Goal: Check status: Check status

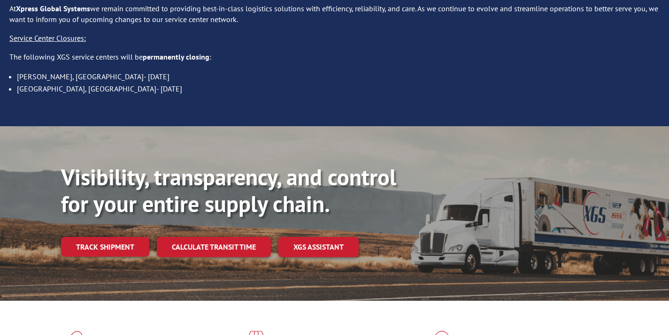
scroll to position [128, 0]
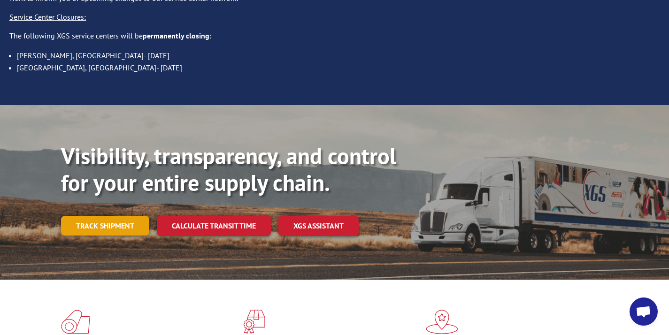
click at [129, 216] on link "Track shipment" at bounding box center [105, 226] width 88 height 20
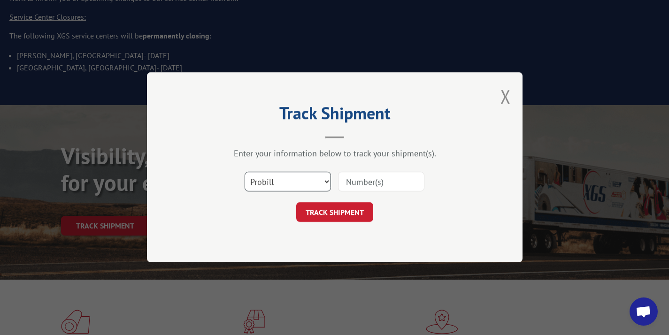
click at [289, 183] on select "Select category... Probill BOL PO" at bounding box center [287, 182] width 86 height 20
click at [368, 181] on input at bounding box center [381, 182] width 86 height 20
paste input "17545872"
type input "17545872"
click at [348, 207] on button "TRACK SHIPMENT" at bounding box center [334, 213] width 77 height 20
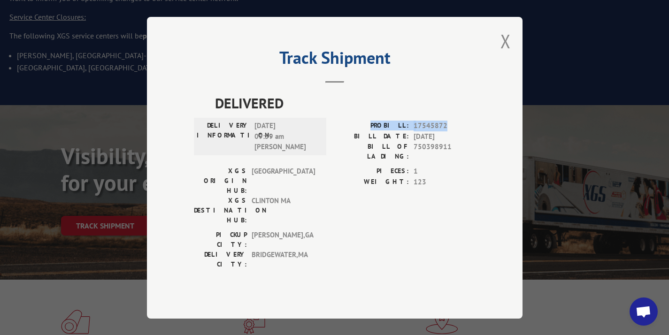
drag, startPoint x: 452, startPoint y: 141, endPoint x: 380, endPoint y: 138, distance: 71.4
click at [380, 131] on div "PROBILL: 17545872" at bounding box center [404, 126] width 141 height 11
copy div "PROBILL: 17545872"
click at [505, 53] on button "Close modal" at bounding box center [505, 41] width 10 height 25
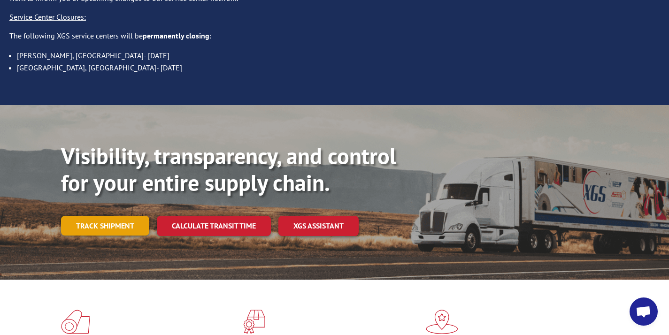
click at [130, 216] on link "Track shipment" at bounding box center [105, 226] width 88 height 20
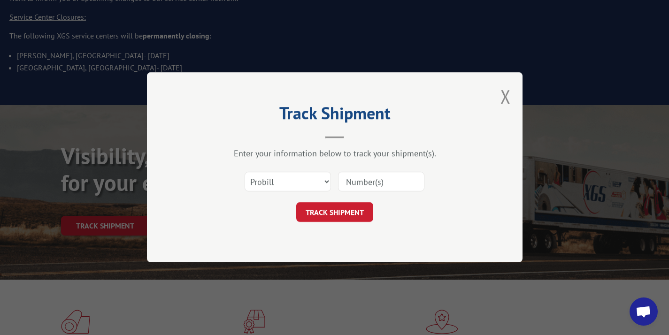
click at [357, 181] on input at bounding box center [381, 182] width 86 height 20
paste input "XGS PRO 17545872"
drag, startPoint x: 382, startPoint y: 179, endPoint x: 187, endPoint y: 193, distance: 195.7
click at [187, 193] on div "Track Shipment Enter your information below to track your shipment(s). Select c…" at bounding box center [334, 167] width 375 height 190
click at [375, 183] on input "XGS PRO 17545872" at bounding box center [381, 182] width 86 height 20
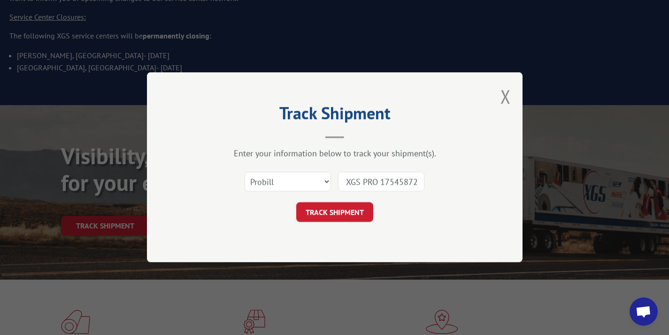
drag, startPoint x: 382, startPoint y: 181, endPoint x: 372, endPoint y: 181, distance: 9.9
click at [372, 181] on input "XGS PRO 17545872" at bounding box center [381, 182] width 86 height 20
click at [373, 181] on input "XGS PRO 17545872" at bounding box center [381, 182] width 86 height 20
drag, startPoint x: 382, startPoint y: 181, endPoint x: 314, endPoint y: 184, distance: 68.1
click at [314, 184] on div "Select category... Probill BOL PO XGS PRO 17545872" at bounding box center [334, 182] width 281 height 31
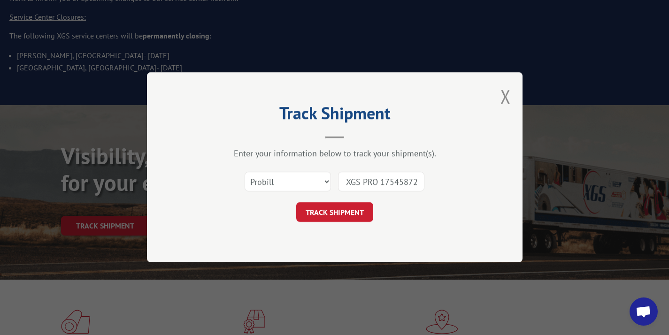
click at [362, 184] on input "XGS PRO 17545872" at bounding box center [381, 182] width 86 height 20
drag, startPoint x: 380, startPoint y: 182, endPoint x: 349, endPoint y: 181, distance: 30.5
click at [349, 181] on input "XGS PRO 17545872" at bounding box center [381, 182] width 86 height 20
click at [381, 179] on input "XGS PRO 17545872" at bounding box center [381, 182] width 86 height 20
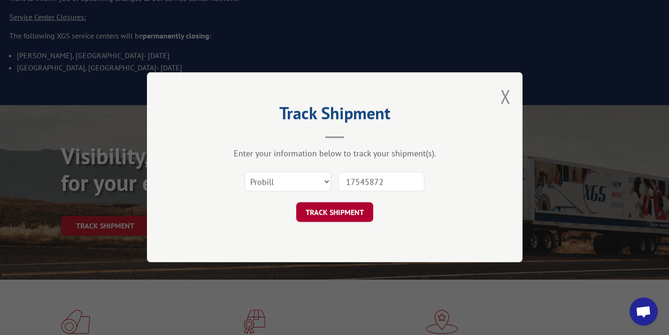
type input "17545872"
click at [360, 218] on button "TRACK SHIPMENT" at bounding box center [334, 213] width 77 height 20
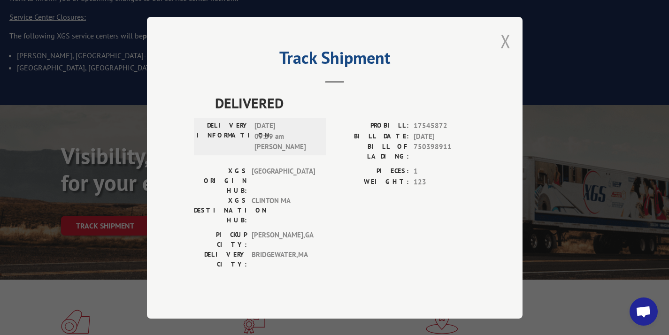
click at [509, 53] on button "Close modal" at bounding box center [505, 41] width 10 height 25
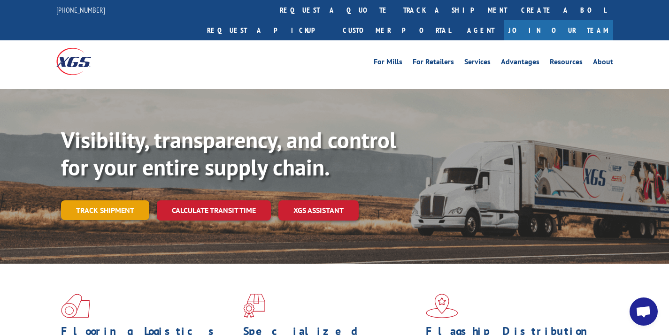
click at [133, 200] on link "Track shipment" at bounding box center [105, 210] width 88 height 20
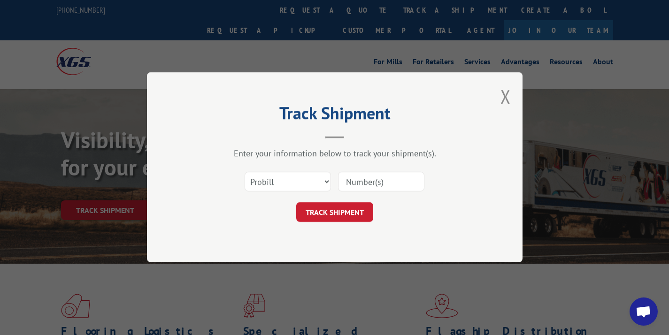
click at [354, 186] on input at bounding box center [381, 182] width 86 height 20
paste input "17564367"
type input "17564367"
click at [325, 217] on button "TRACK SHIPMENT" at bounding box center [334, 213] width 77 height 20
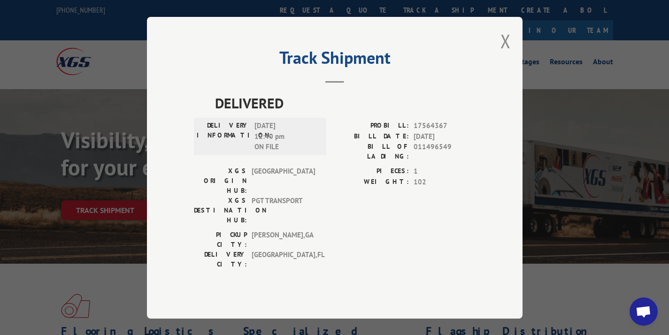
click at [496, 55] on div "Track Shipment DELIVERED DELIVERY INFORMATION: 08/28/2025 12:40 pm ON FILE PROB…" at bounding box center [334, 168] width 375 height 302
click at [504, 53] on button "Close modal" at bounding box center [505, 41] width 10 height 25
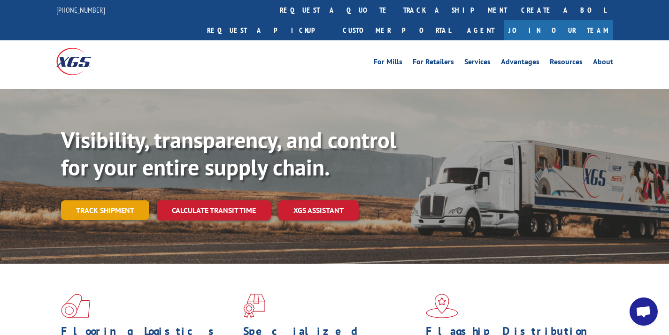
click at [103, 200] on link "Track shipment" at bounding box center [105, 210] width 88 height 20
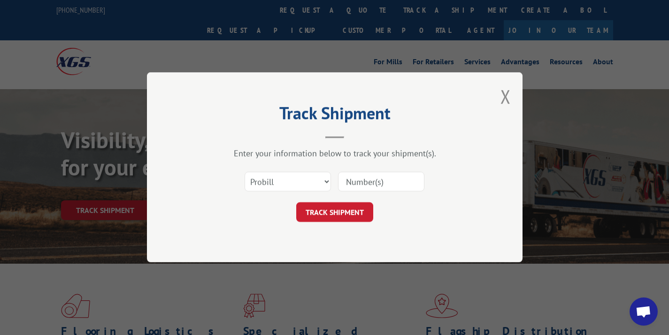
click at [344, 177] on input at bounding box center [381, 182] width 86 height 20
paste input "17589279"
type input "17589279"
click at [351, 215] on button "TRACK SHIPMENT" at bounding box center [334, 213] width 77 height 20
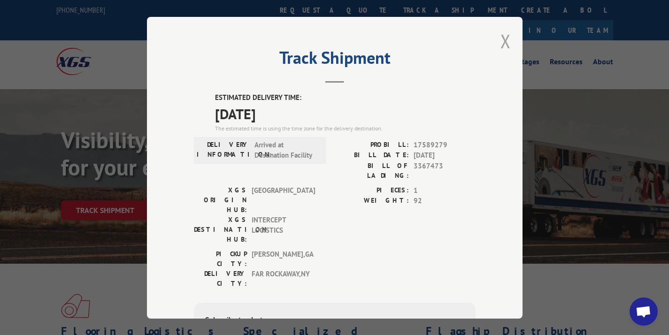
click at [500, 39] on button "Close modal" at bounding box center [505, 41] width 10 height 25
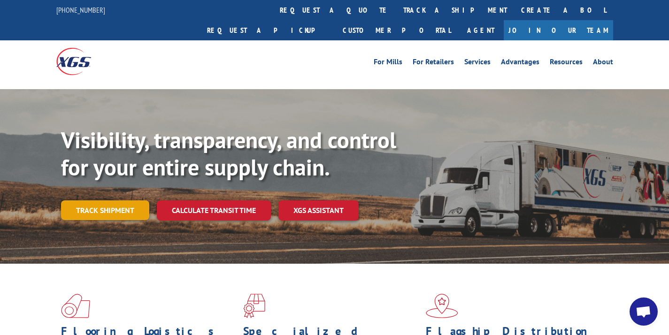
click at [114, 200] on link "Track shipment" at bounding box center [105, 210] width 88 height 20
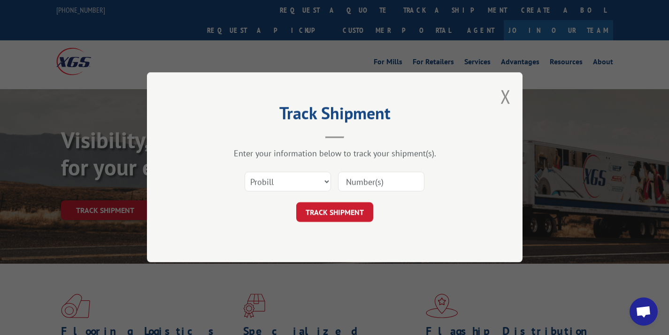
click at [400, 184] on input at bounding box center [381, 182] width 86 height 20
paste input "7589685"
click at [347, 185] on input "7589685" at bounding box center [381, 182] width 86 height 20
type input "17589685"
click at [344, 204] on button "TRACK SHIPMENT" at bounding box center [334, 213] width 77 height 20
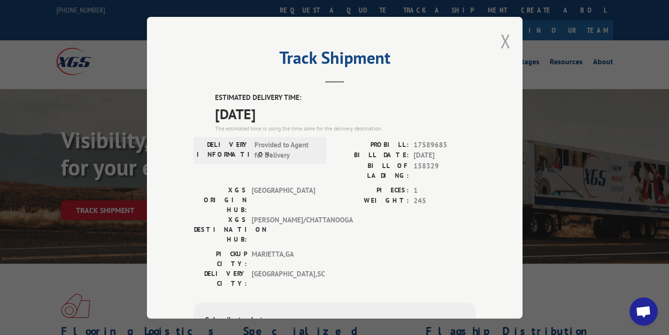
click at [500, 46] on button "Close modal" at bounding box center [505, 41] width 10 height 25
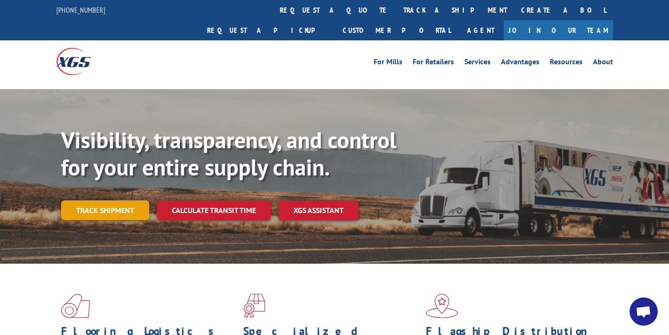
click at [94, 200] on link "Track shipment" at bounding box center [105, 210] width 88 height 20
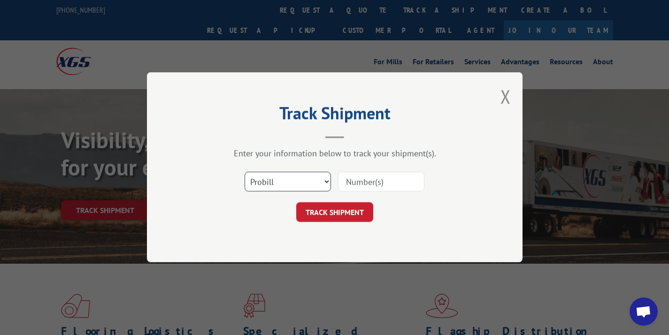
click at [307, 184] on select "Select category... Probill BOL PO" at bounding box center [287, 182] width 86 height 20
select select "bol"
click at [353, 175] on input at bounding box center [381, 182] width 86 height 20
paste input "362314"
type input "362314"
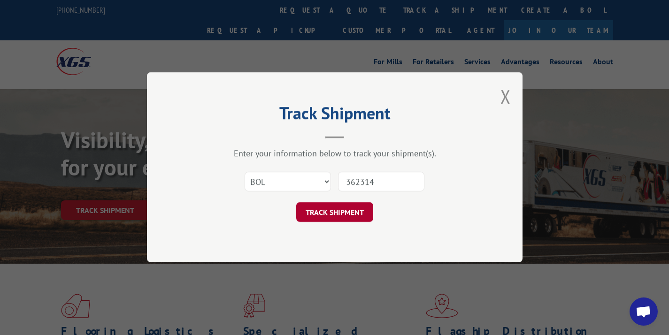
click at [334, 211] on button "TRACK SHIPMENT" at bounding box center [334, 213] width 77 height 20
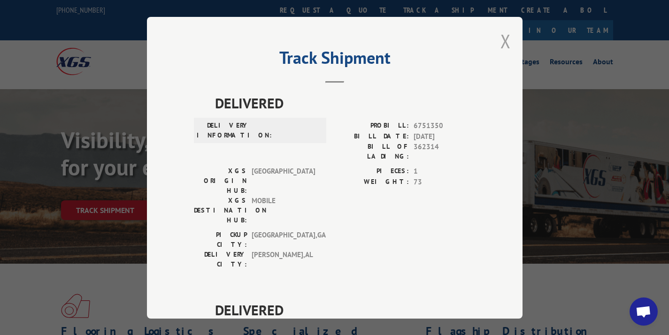
click at [503, 44] on button "Close modal" at bounding box center [505, 41] width 10 height 25
